Goal: Information Seeking & Learning: Understand process/instructions

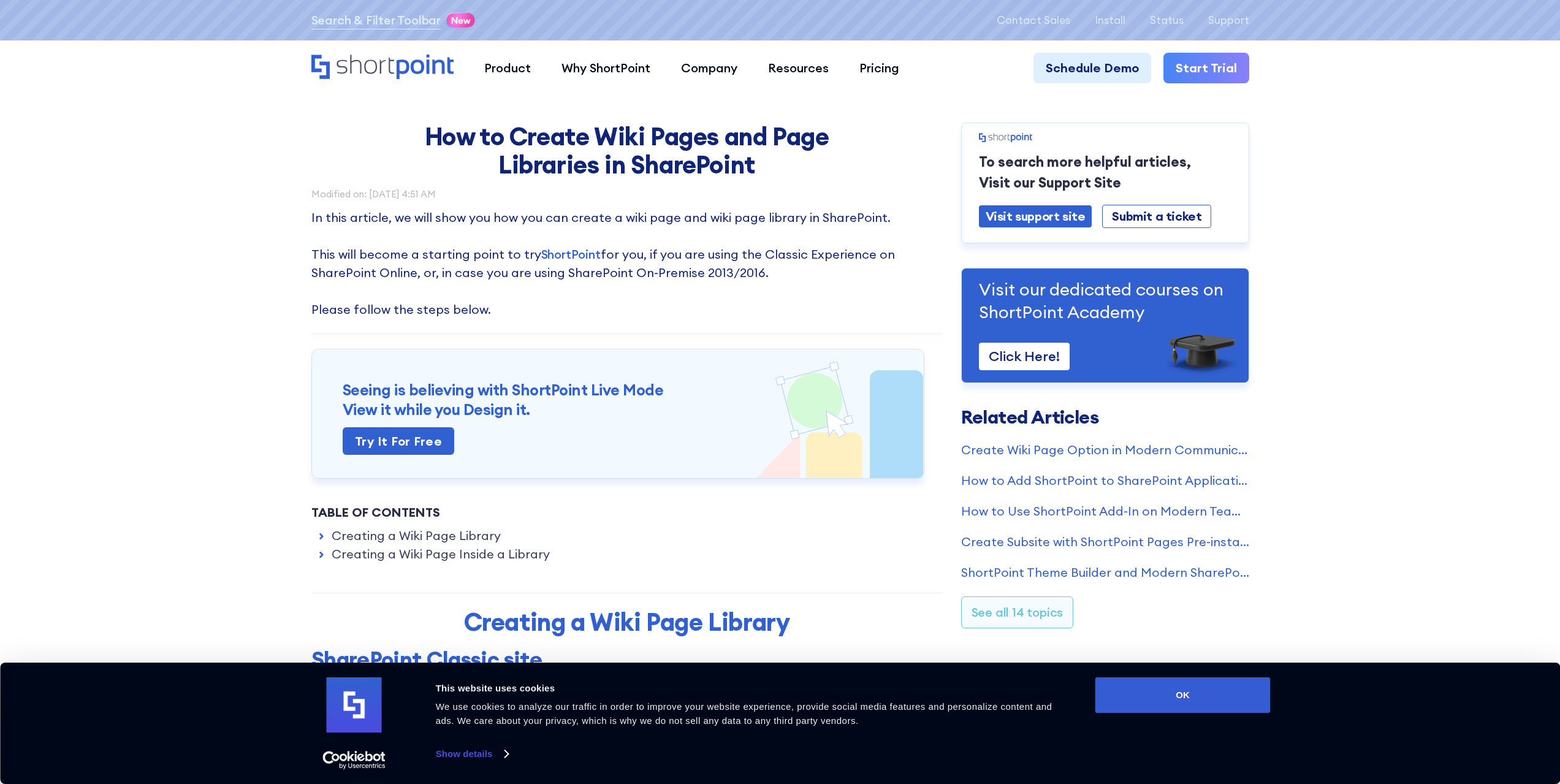
click at [646, 279] on p "In this article, we will show you how you can create a wiki page and wiki page …" at bounding box center [627, 263] width 631 height 110
